Goal: Find specific page/section: Find specific page/section

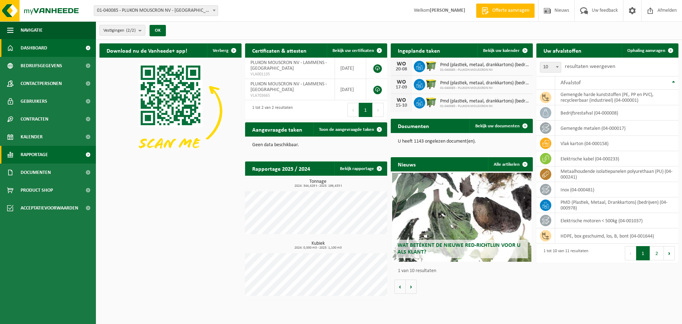
click at [54, 160] on link "Rapportage" at bounding box center [48, 155] width 96 height 18
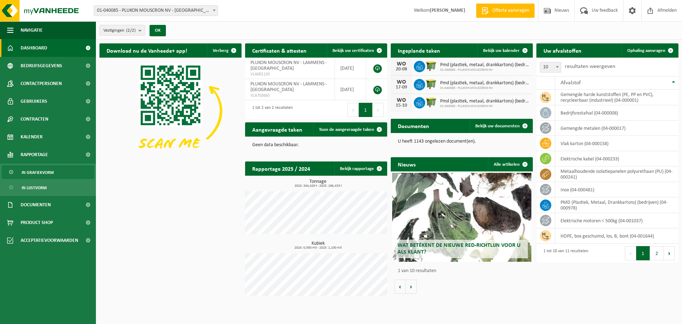
click at [57, 169] on link "In grafiekvorm" at bounding box center [48, 172] width 92 height 14
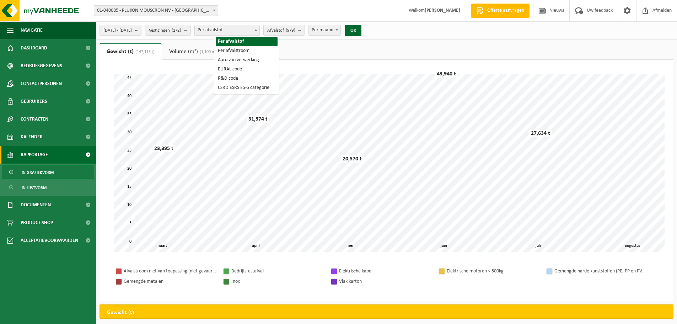
click at [259, 27] on span "Per afvalstof" at bounding box center [227, 30] width 65 height 10
click at [295, 27] on span "Afvalstof (9/9)" at bounding box center [281, 30] width 28 height 11
